Goal: Navigation & Orientation: Find specific page/section

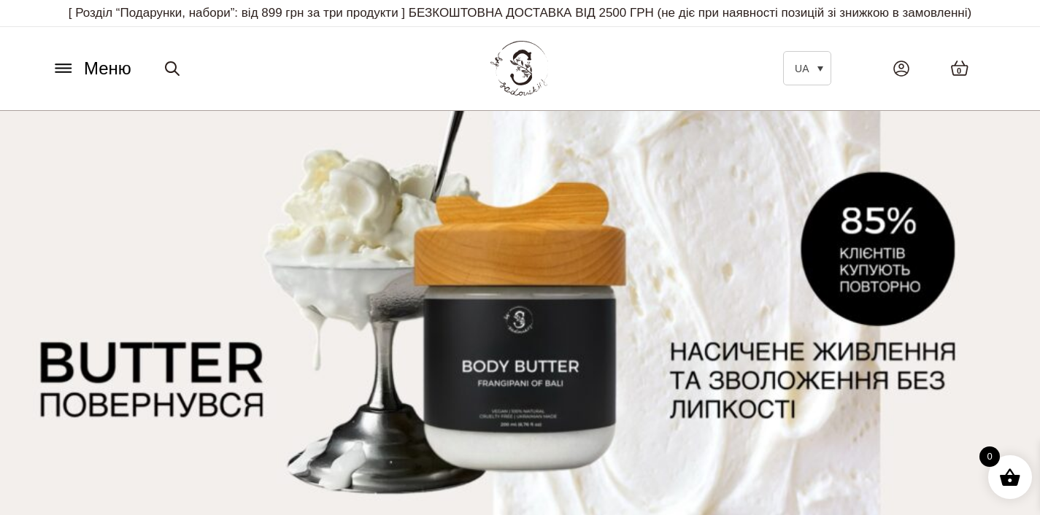
click at [61, 69] on icon at bounding box center [62, 69] width 15 height 0
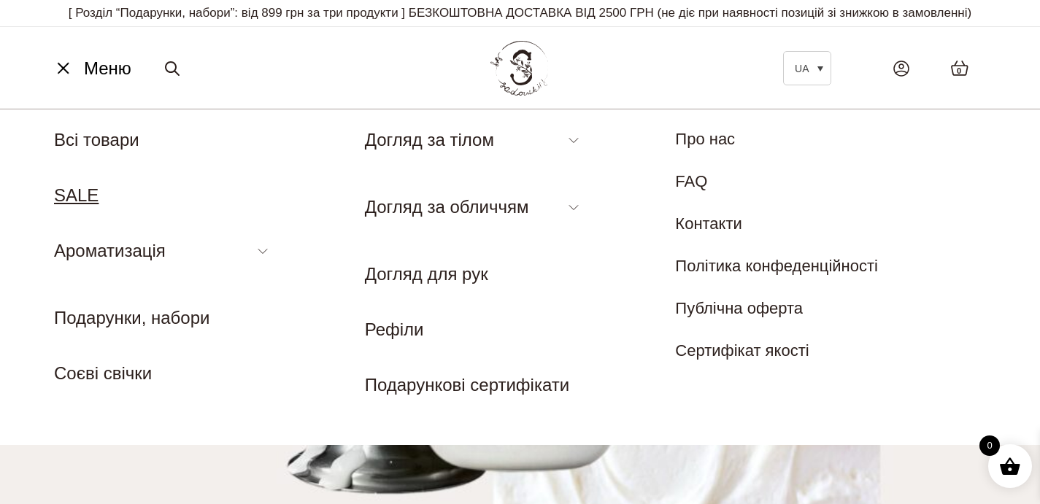
click at [81, 195] on link "SALE" at bounding box center [76, 195] width 45 height 20
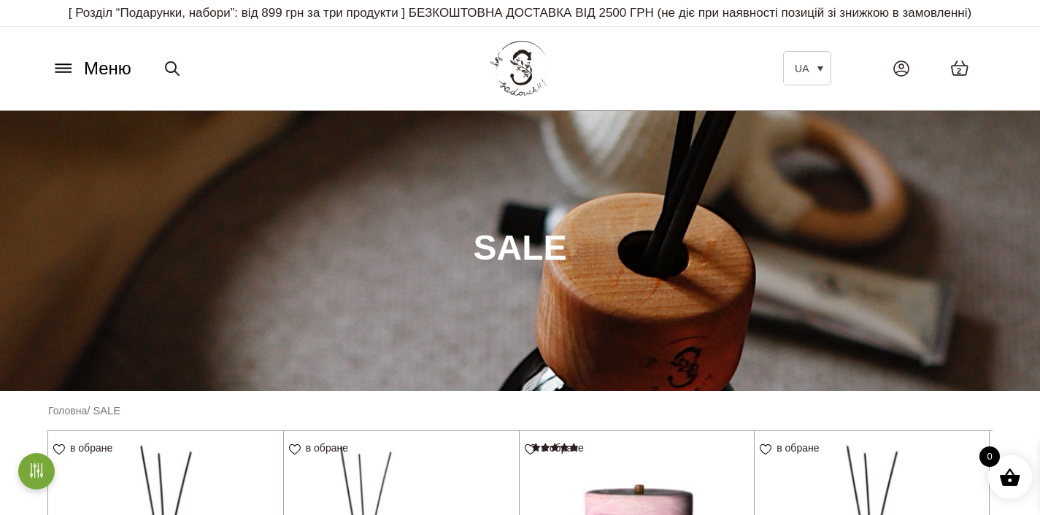
click at [59, 64] on icon at bounding box center [62, 64] width 15 height 0
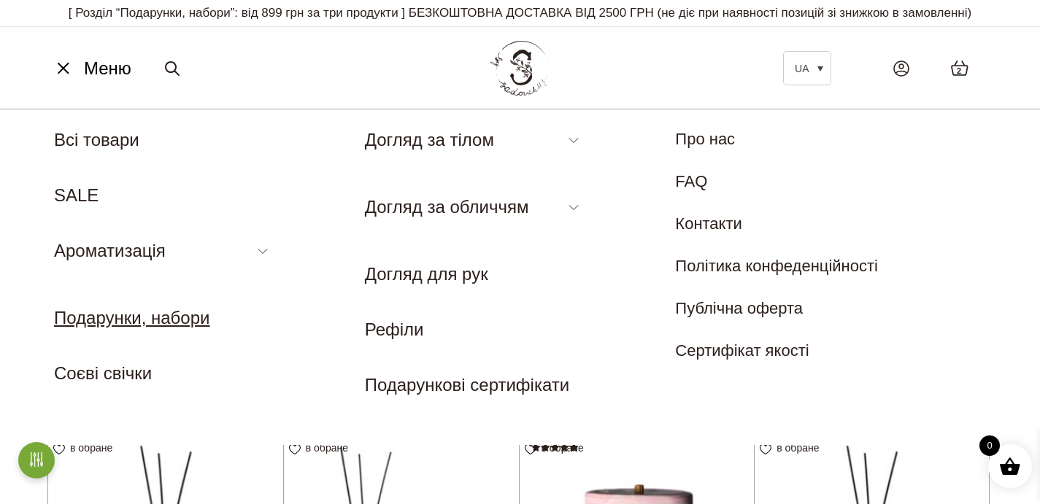
click at [171, 323] on link "Подарунки, набори" at bounding box center [131, 318] width 155 height 20
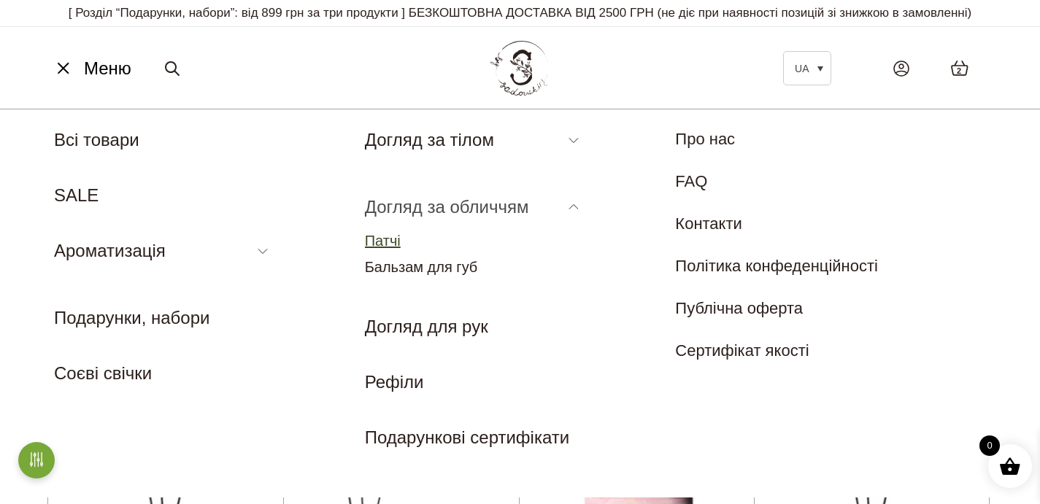
click at [392, 238] on link "Патчі" at bounding box center [383, 241] width 36 height 16
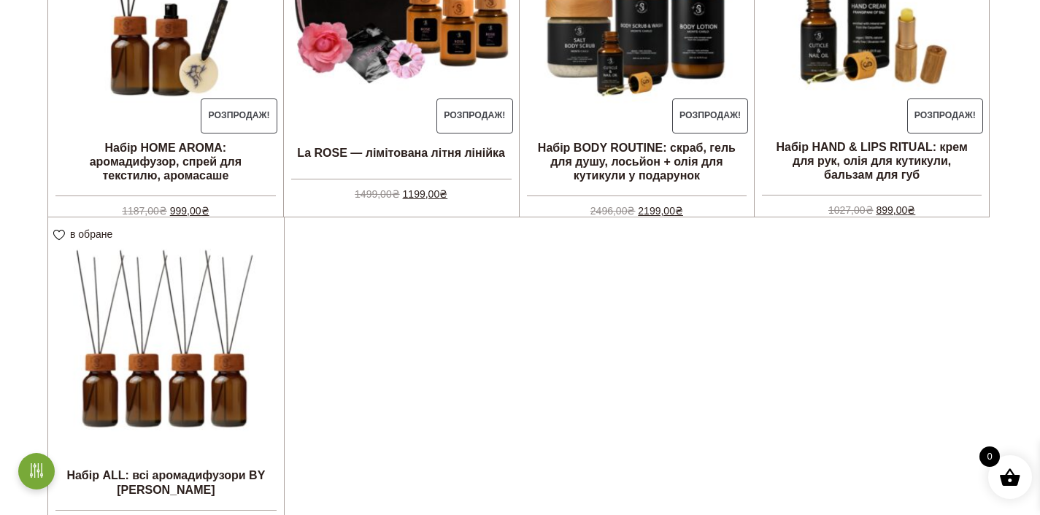
scroll to position [407, 0]
